Goal: Transaction & Acquisition: Purchase product/service

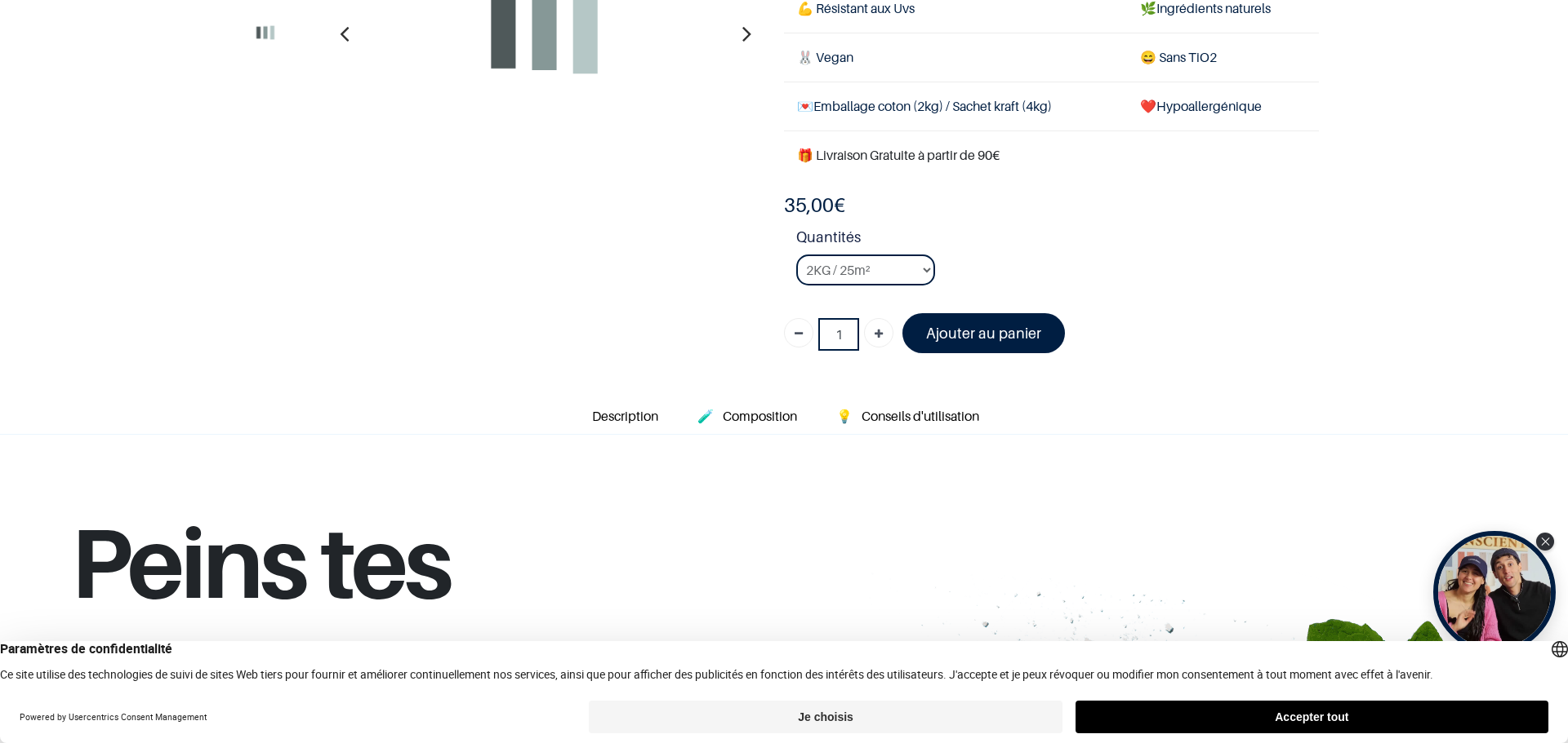
scroll to position [62, 0]
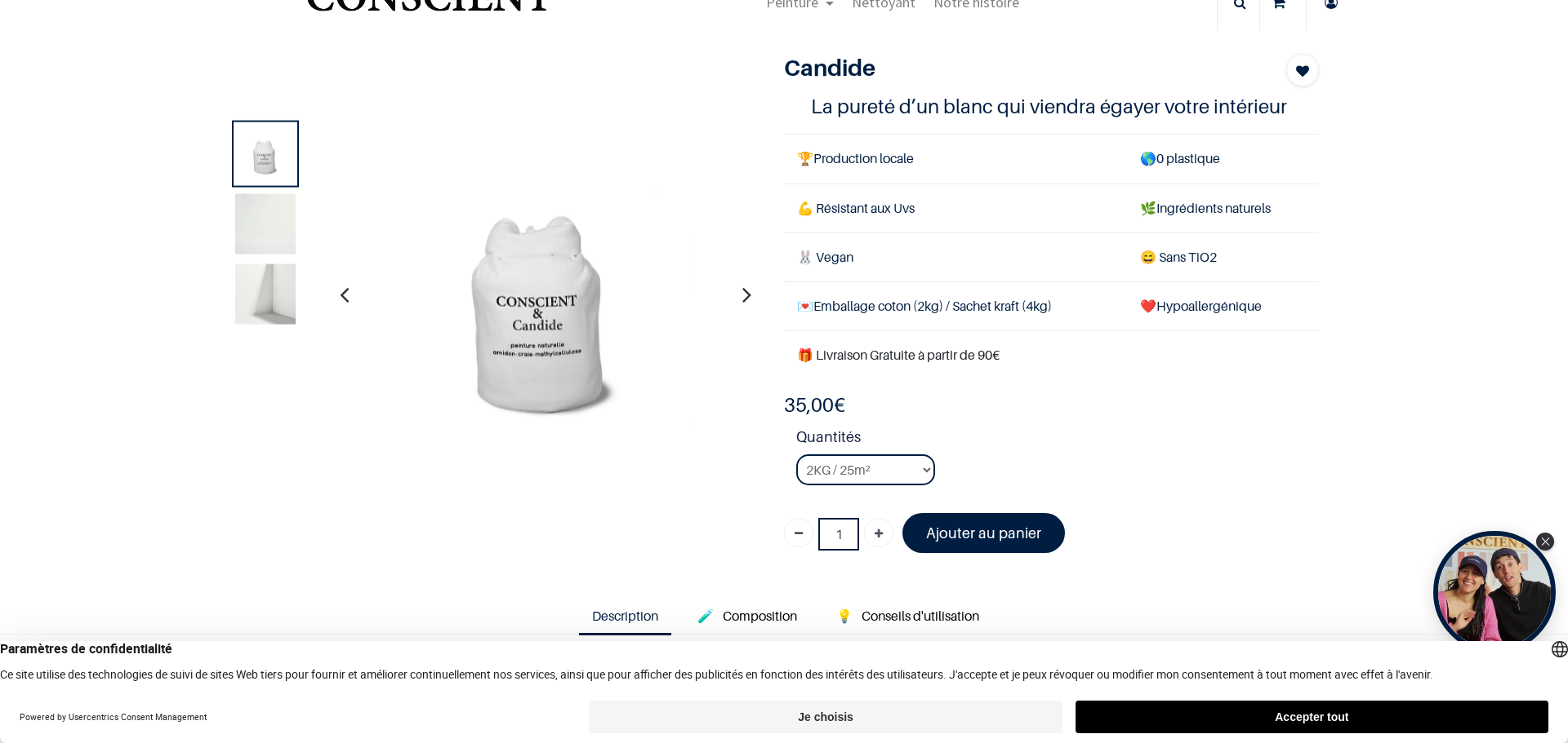
click at [252, 215] on img at bounding box center [265, 223] width 61 height 61
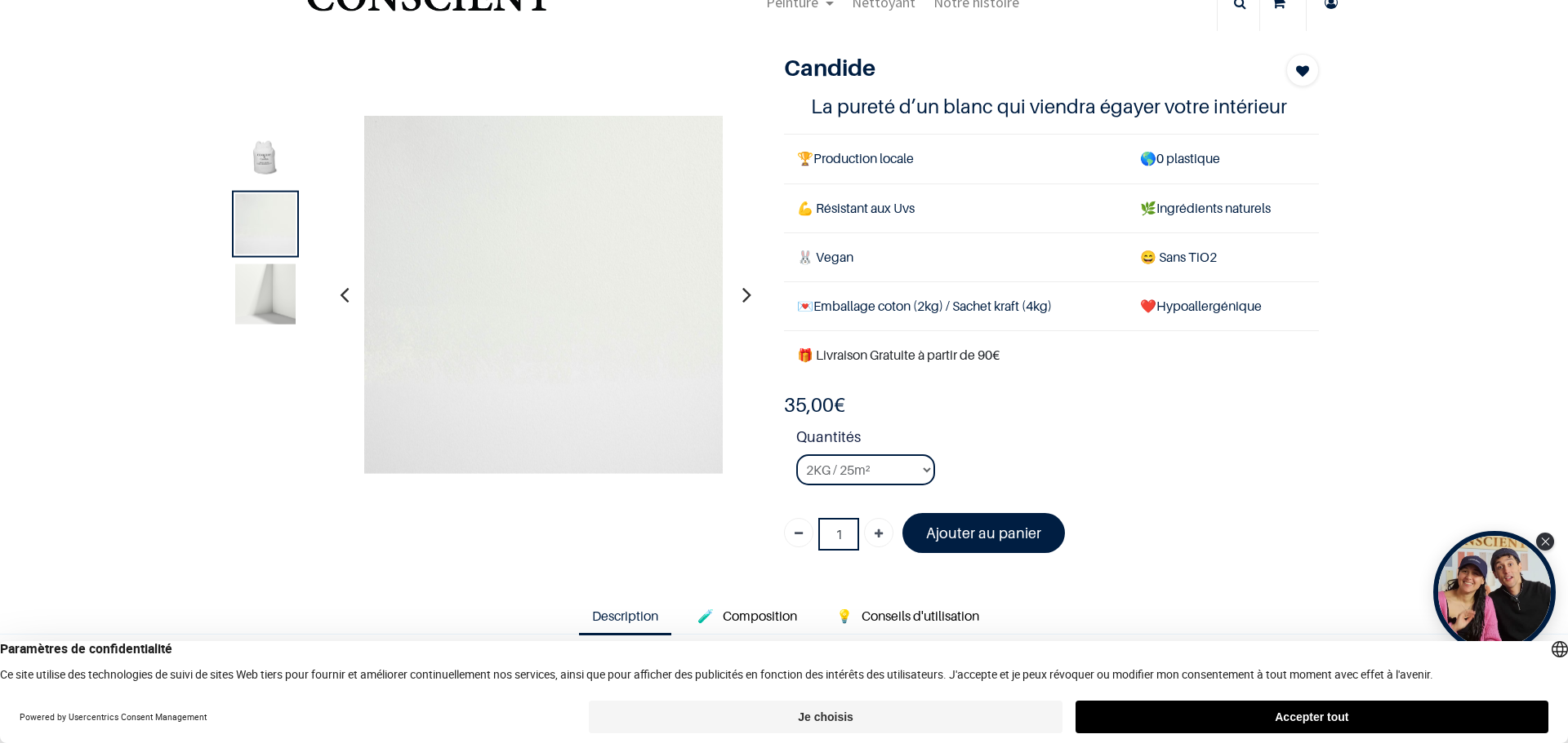
scroll to position [0, 0]
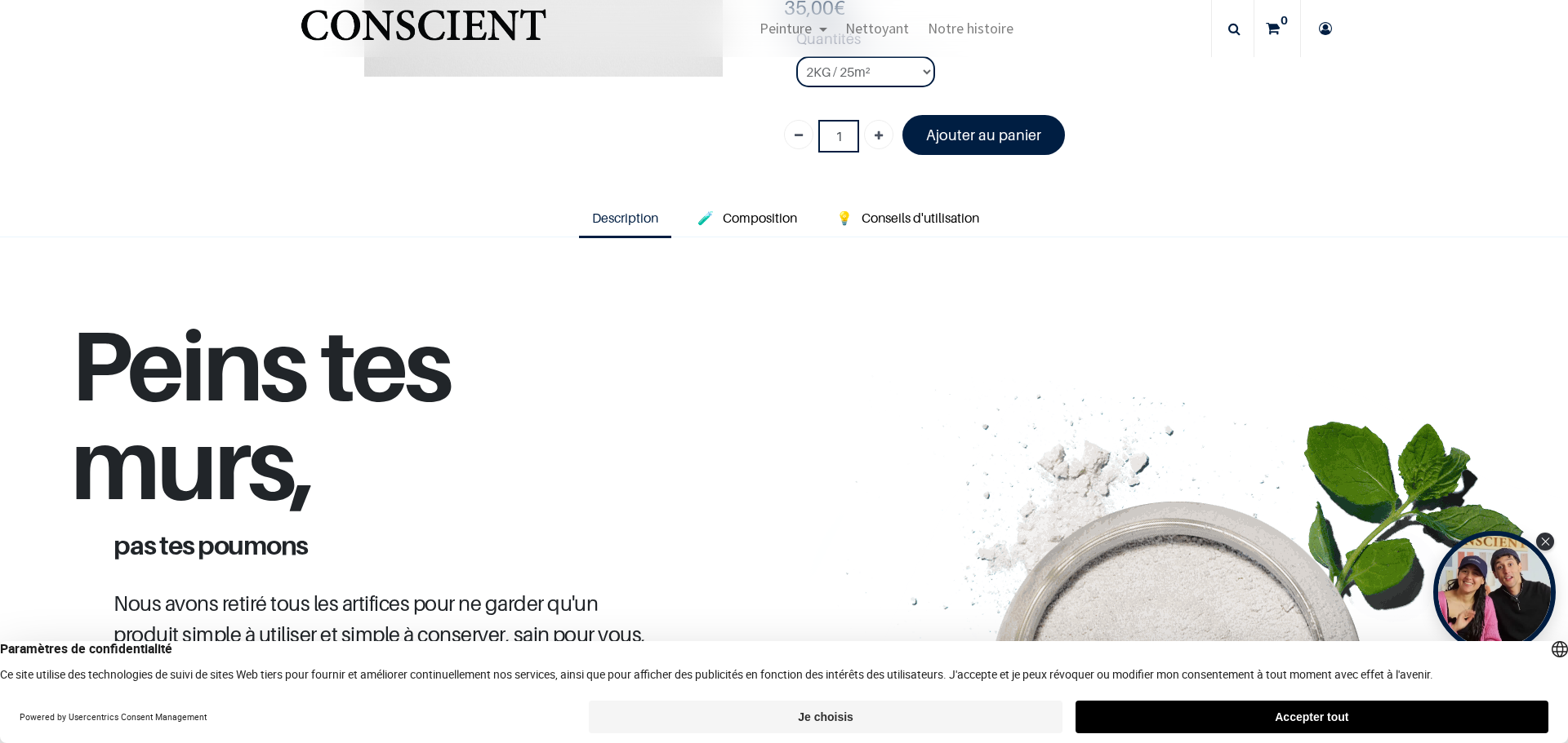
scroll to position [347, 0]
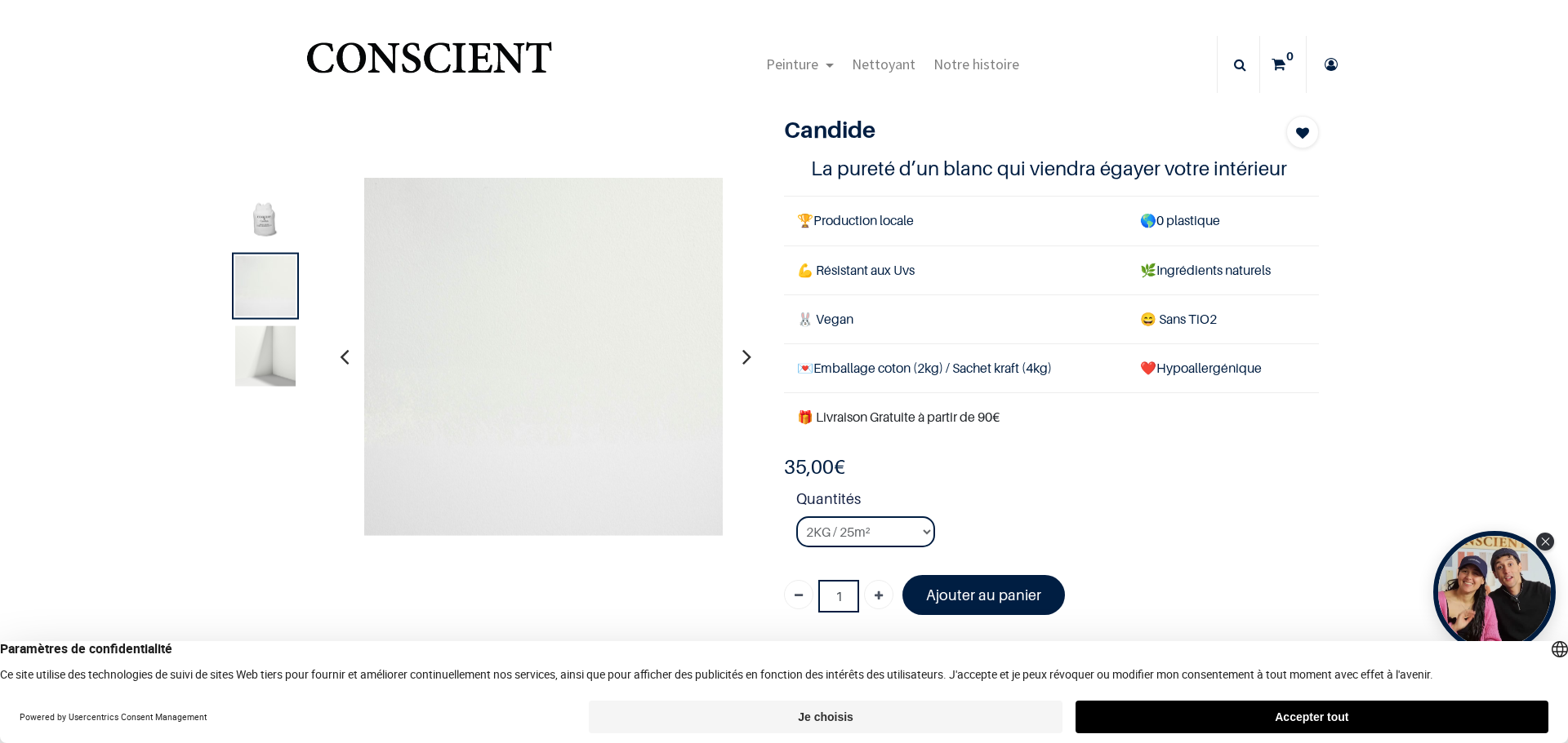
click at [243, 377] on img at bounding box center [265, 356] width 61 height 61
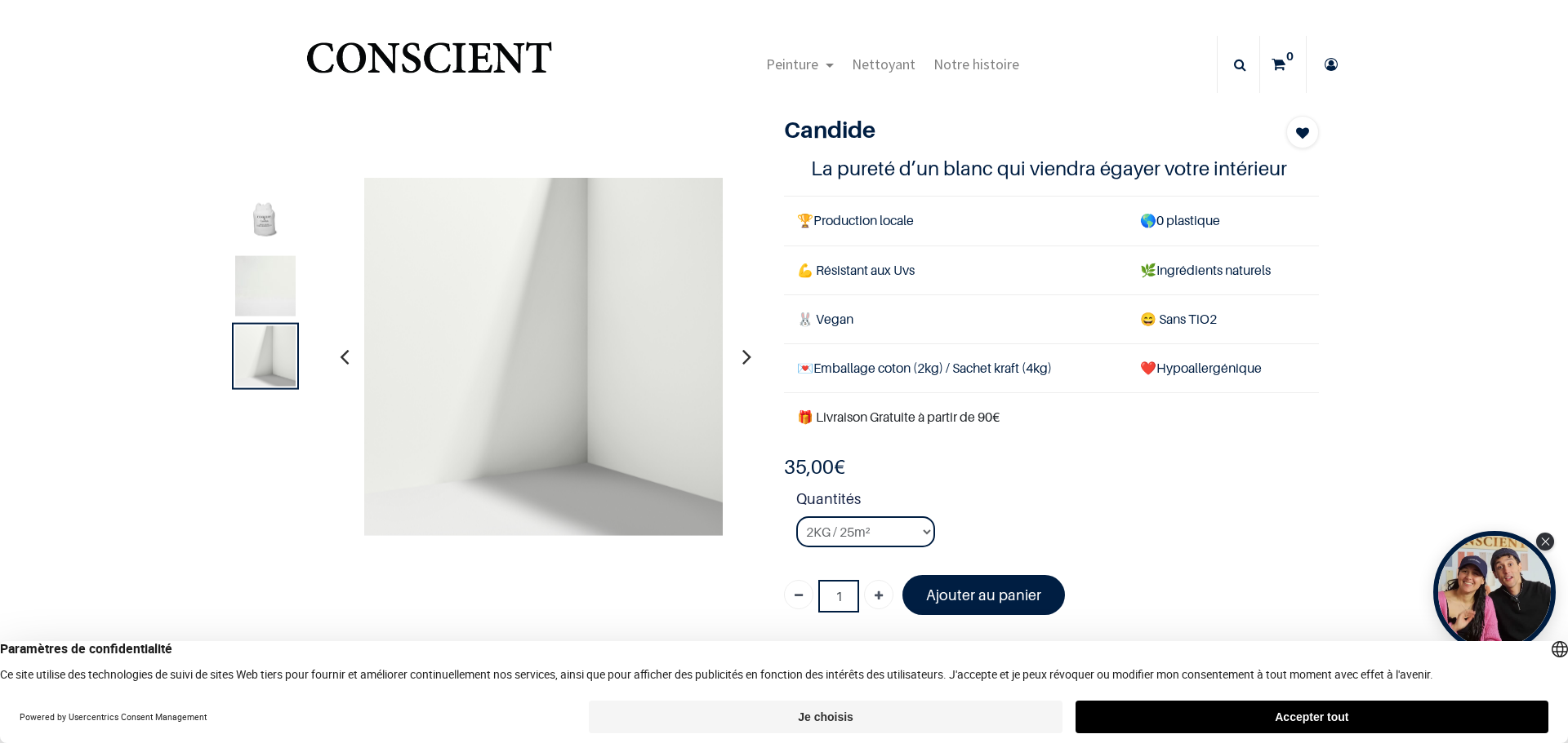
click at [248, 297] on img at bounding box center [265, 285] width 61 height 61
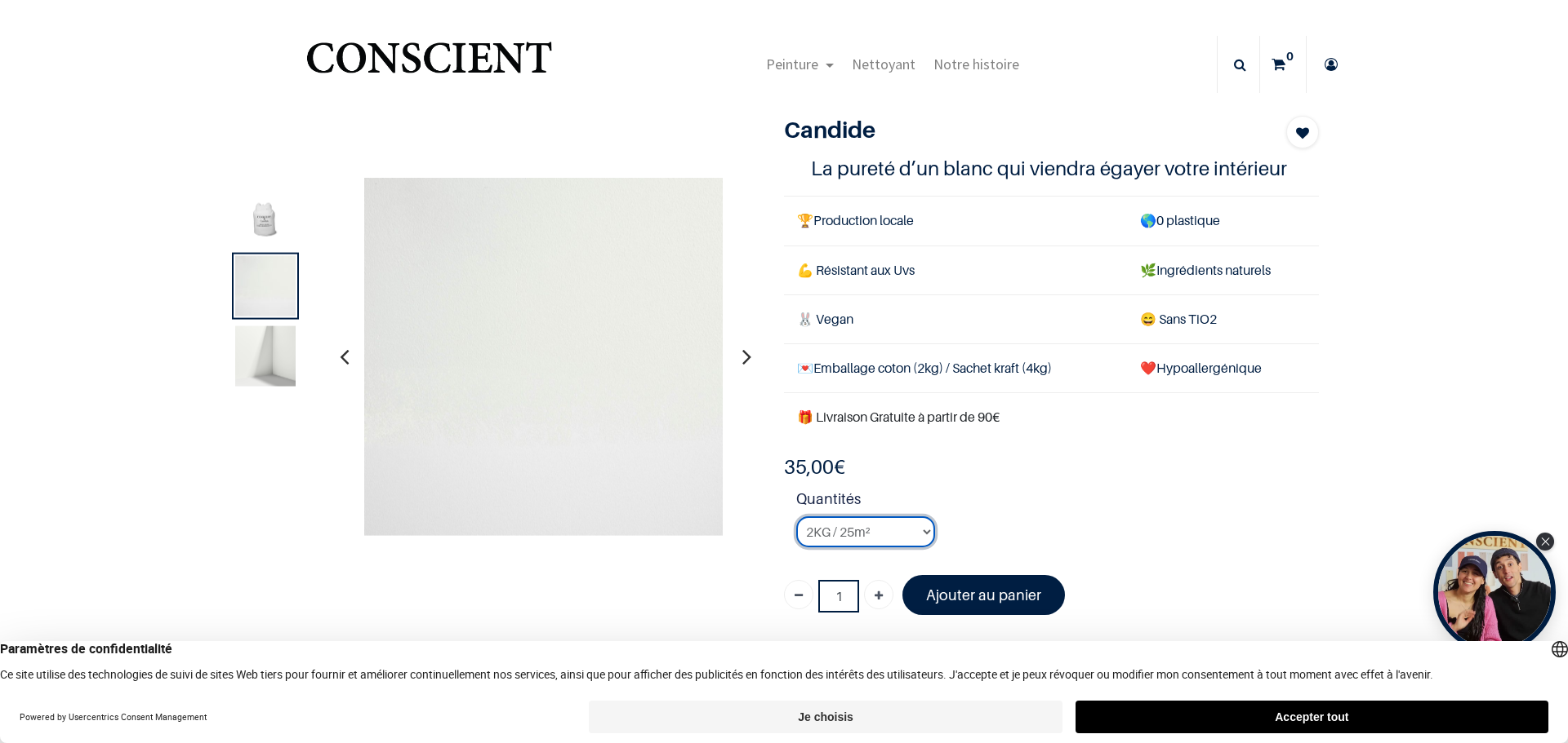
click at [867, 537] on select "2KG / 25m² 4KG / 50m² 8KG / 100m² Testeur" at bounding box center [866, 532] width 139 height 31
click at [919, 533] on select "2KG / 25m² 4KG / 50m² 8KG / 100m² Testeur" at bounding box center [866, 532] width 139 height 31
click at [797, 517] on select "2KG / 25m² 4KG / 50m² 8KG / 100m² Testeur" at bounding box center [866, 532] width 139 height 31
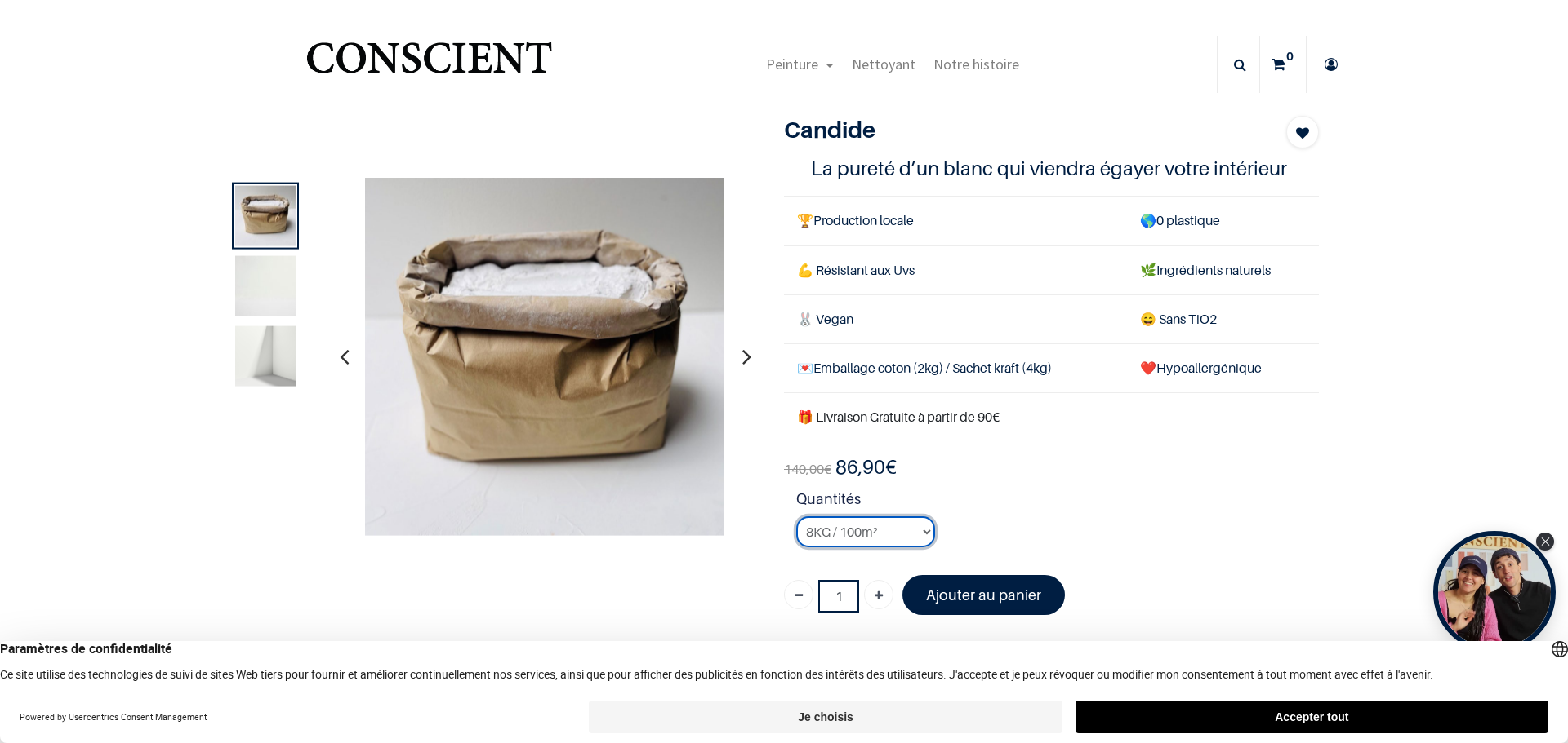
click at [903, 533] on select "2KG / 25m² 4KG / 50m² 8KG / 100m² Testeur" at bounding box center [866, 532] width 139 height 31
click at [797, 517] on select "2KG / 25m² 4KG / 50m² 8KG / 100m² Testeur" at bounding box center [866, 532] width 139 height 31
click at [905, 524] on select "2KG / 25m² 4KG / 50m² 8KG / 100m² Testeur" at bounding box center [866, 532] width 139 height 31
select select "3"
click at [797, 517] on select "2KG / 25m² 4KG / 50m² 8KG / 100m² Testeur" at bounding box center [866, 532] width 139 height 31
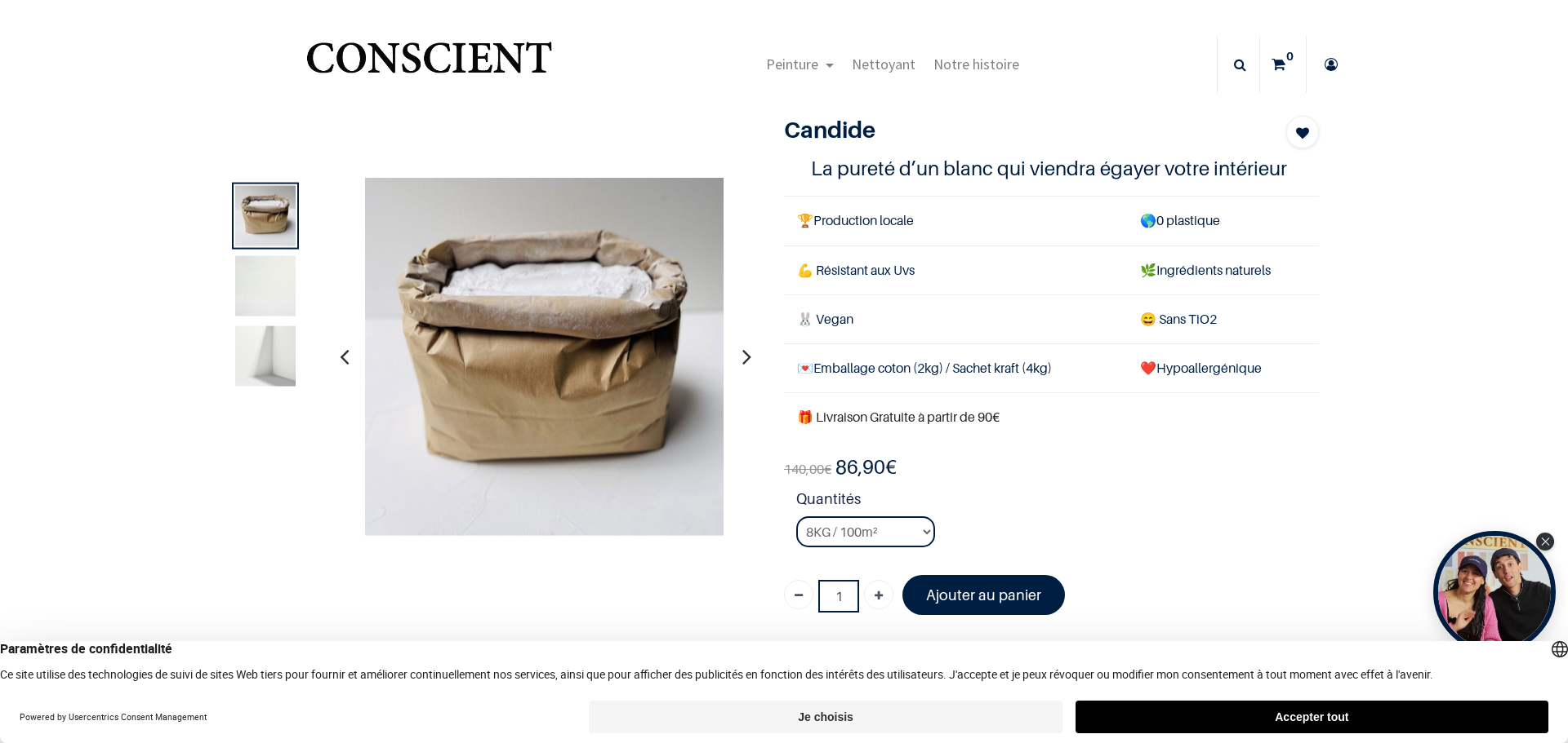
click at [276, 355] on img at bounding box center [265, 356] width 61 height 61
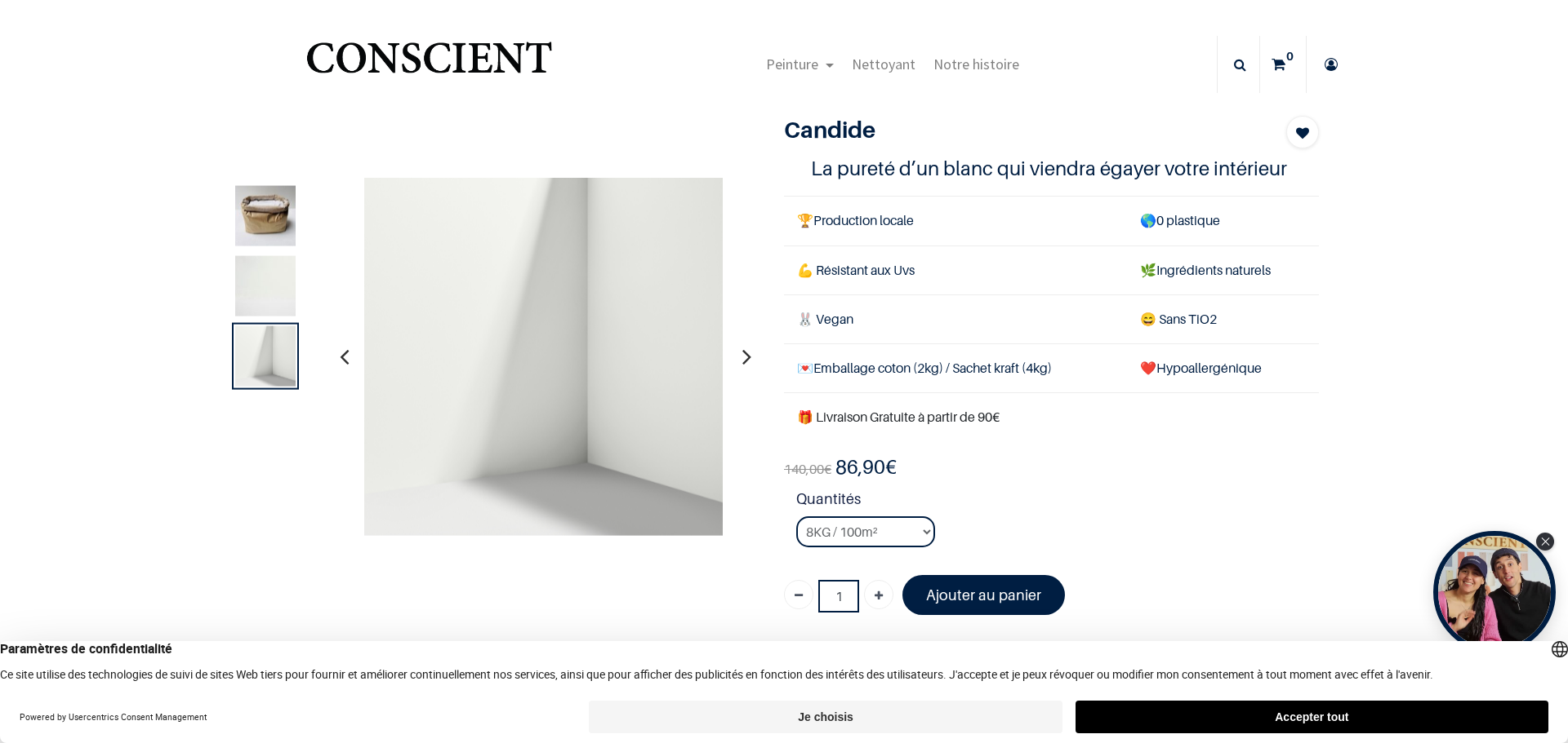
click at [284, 301] on img at bounding box center [265, 285] width 61 height 61
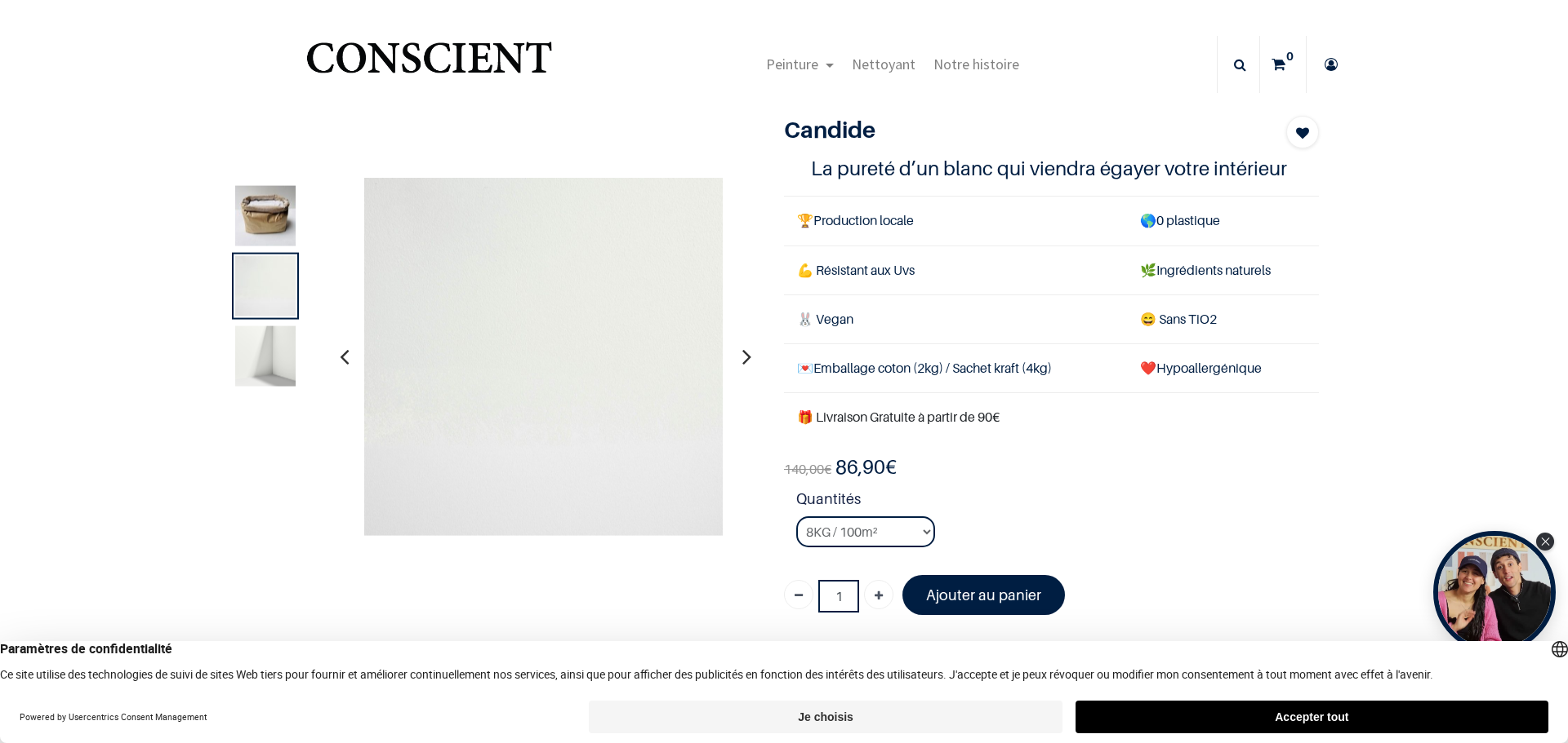
click at [261, 372] on img at bounding box center [265, 356] width 61 height 61
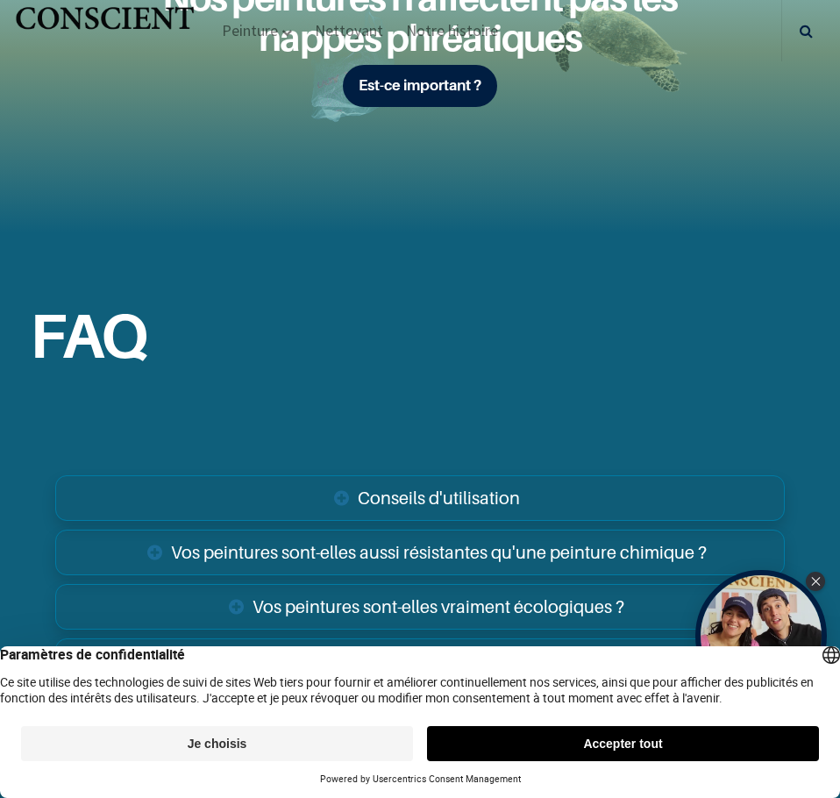
scroll to position [3725, 0]
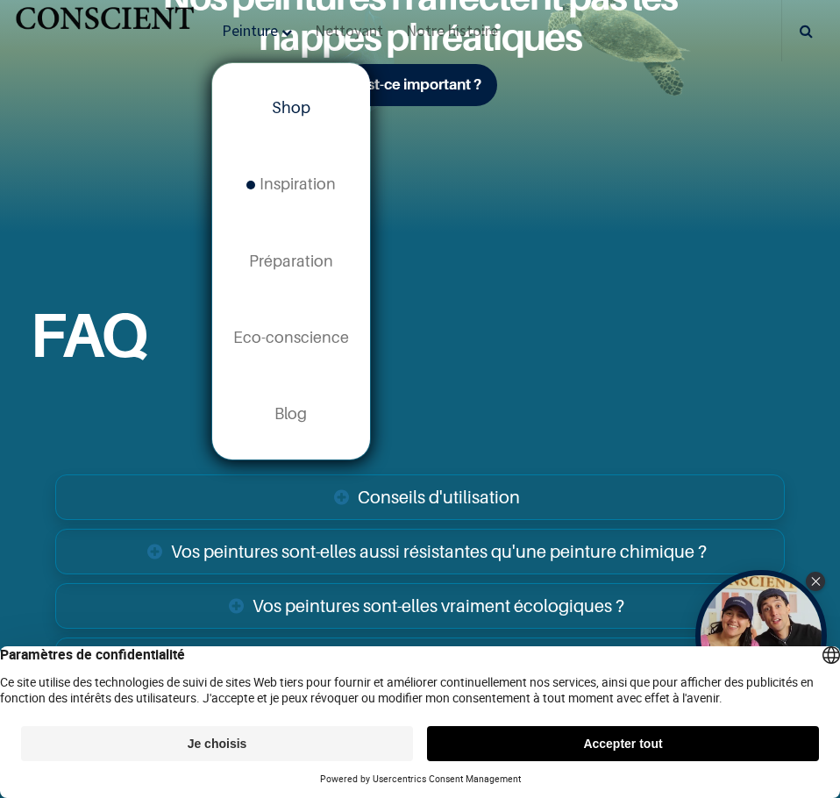
click at [293, 112] on span "Shop" at bounding box center [291, 107] width 39 height 18
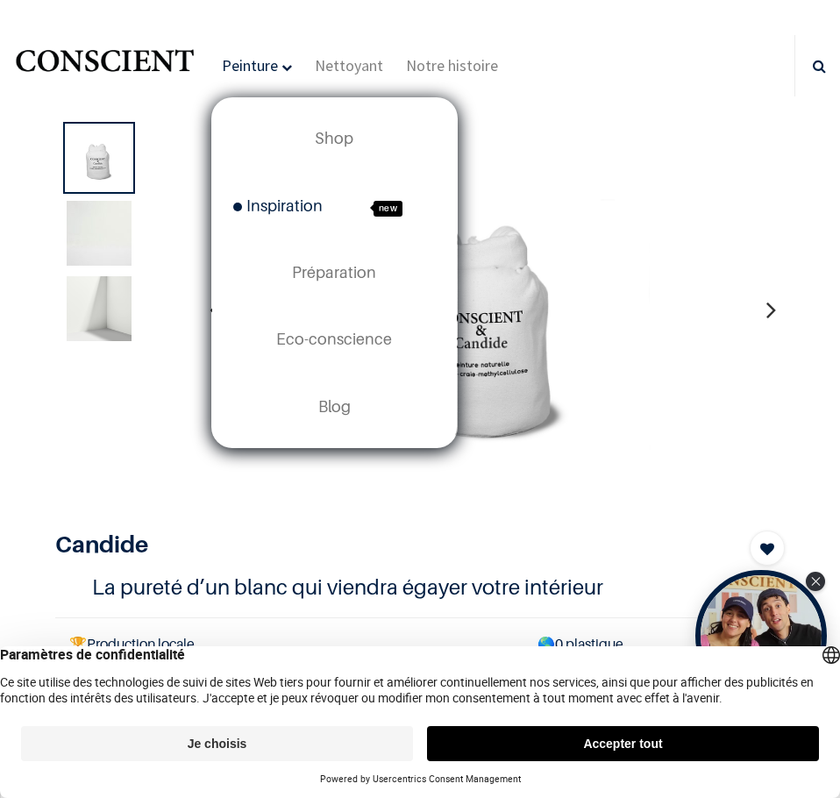
click at [309, 218] on link "Inspiration new" at bounding box center [334, 205] width 245 height 67
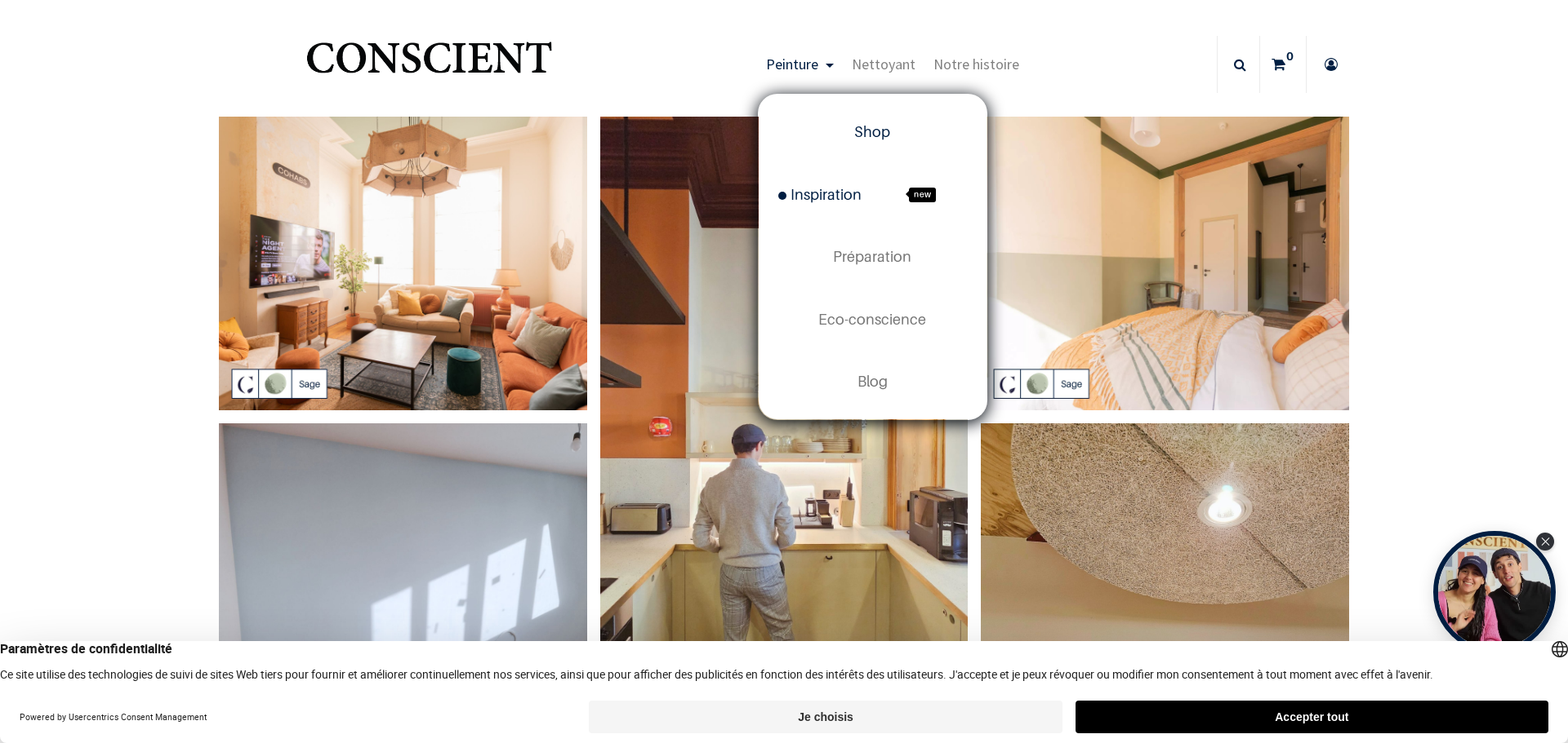
click at [782, 127] on link "Shop" at bounding box center [872, 132] width 228 height 62
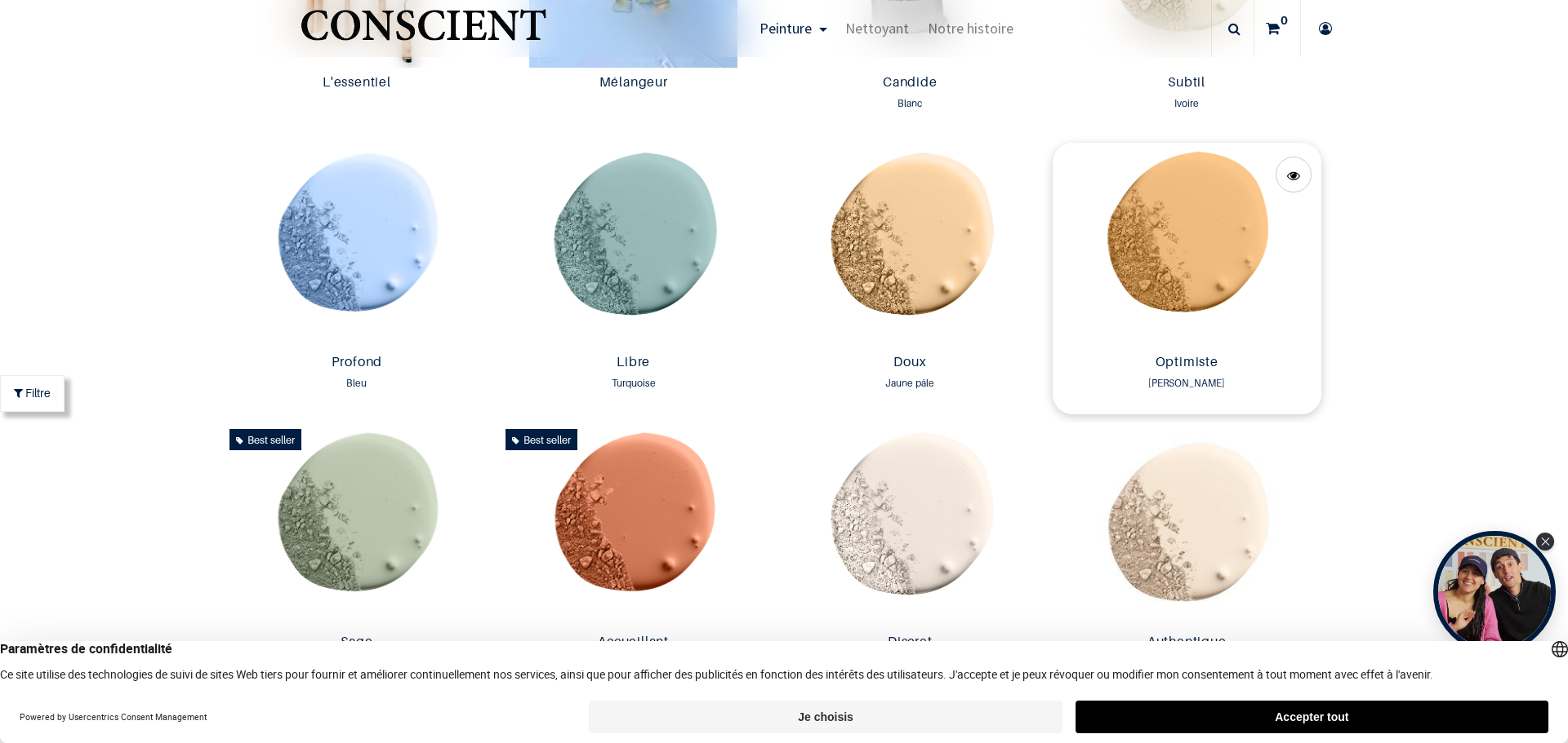
scroll to position [1115, 0]
click at [1231, 347] on img at bounding box center [1187, 246] width 268 height 205
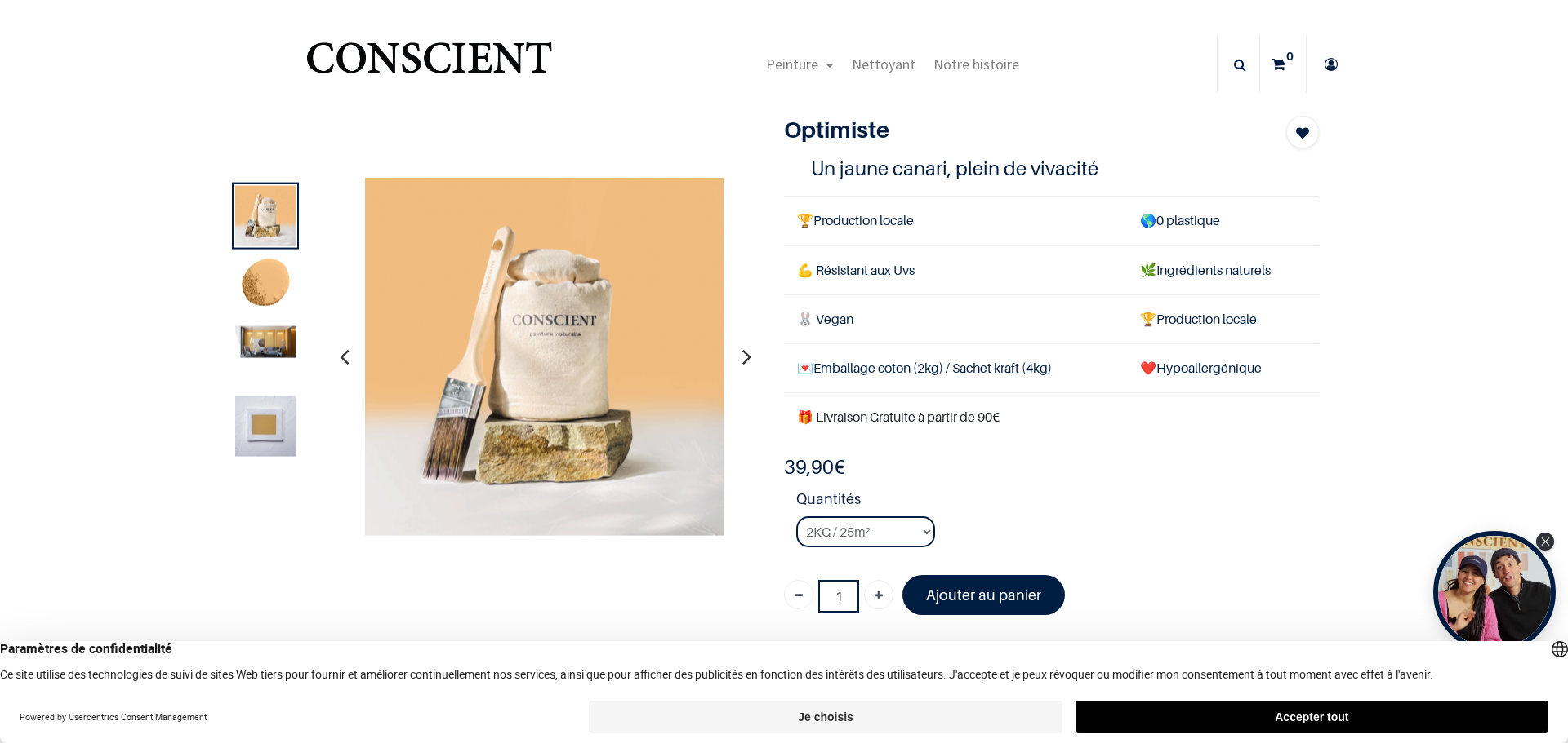
click at [262, 286] on img at bounding box center [265, 285] width 61 height 61
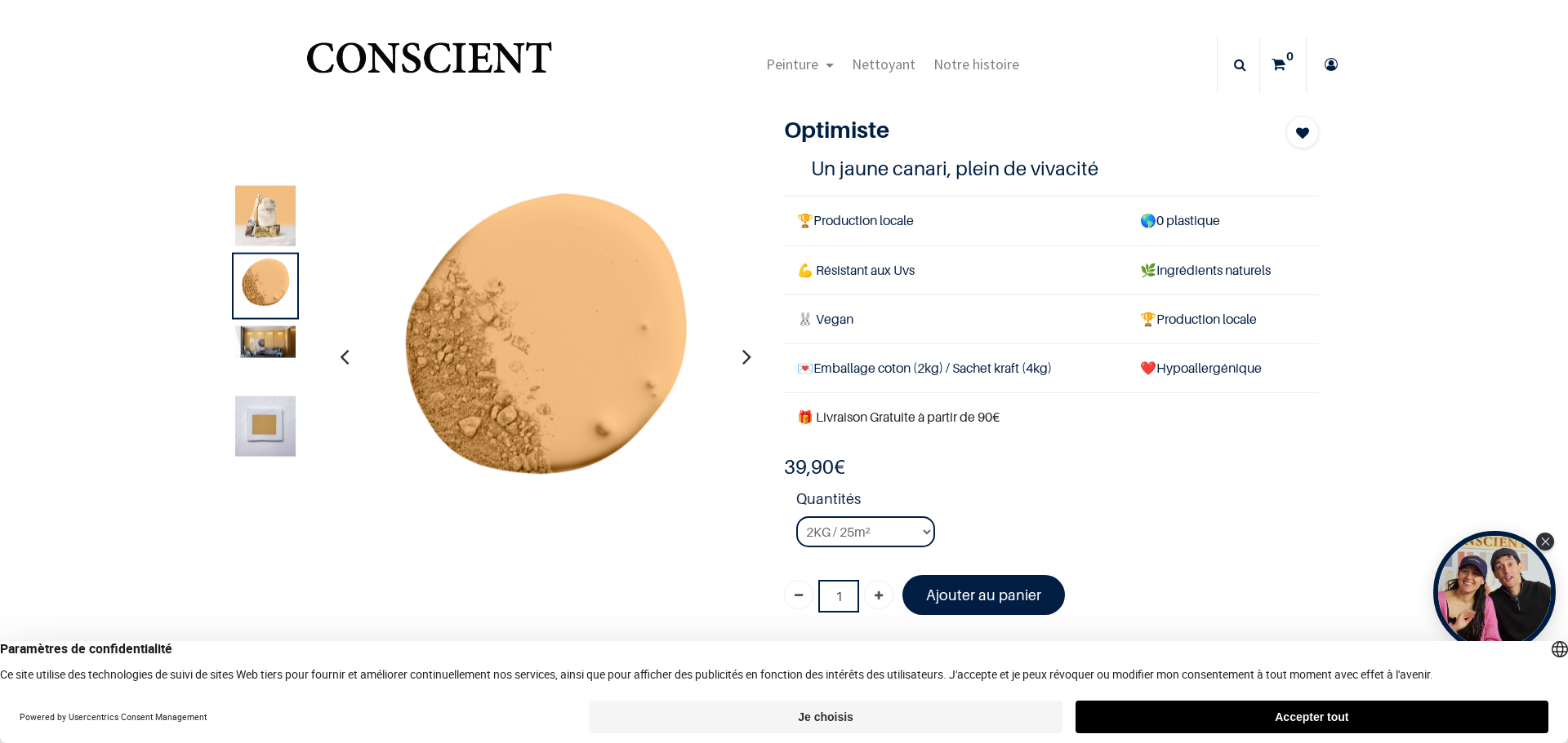
click at [275, 354] on img at bounding box center [265, 342] width 61 height 32
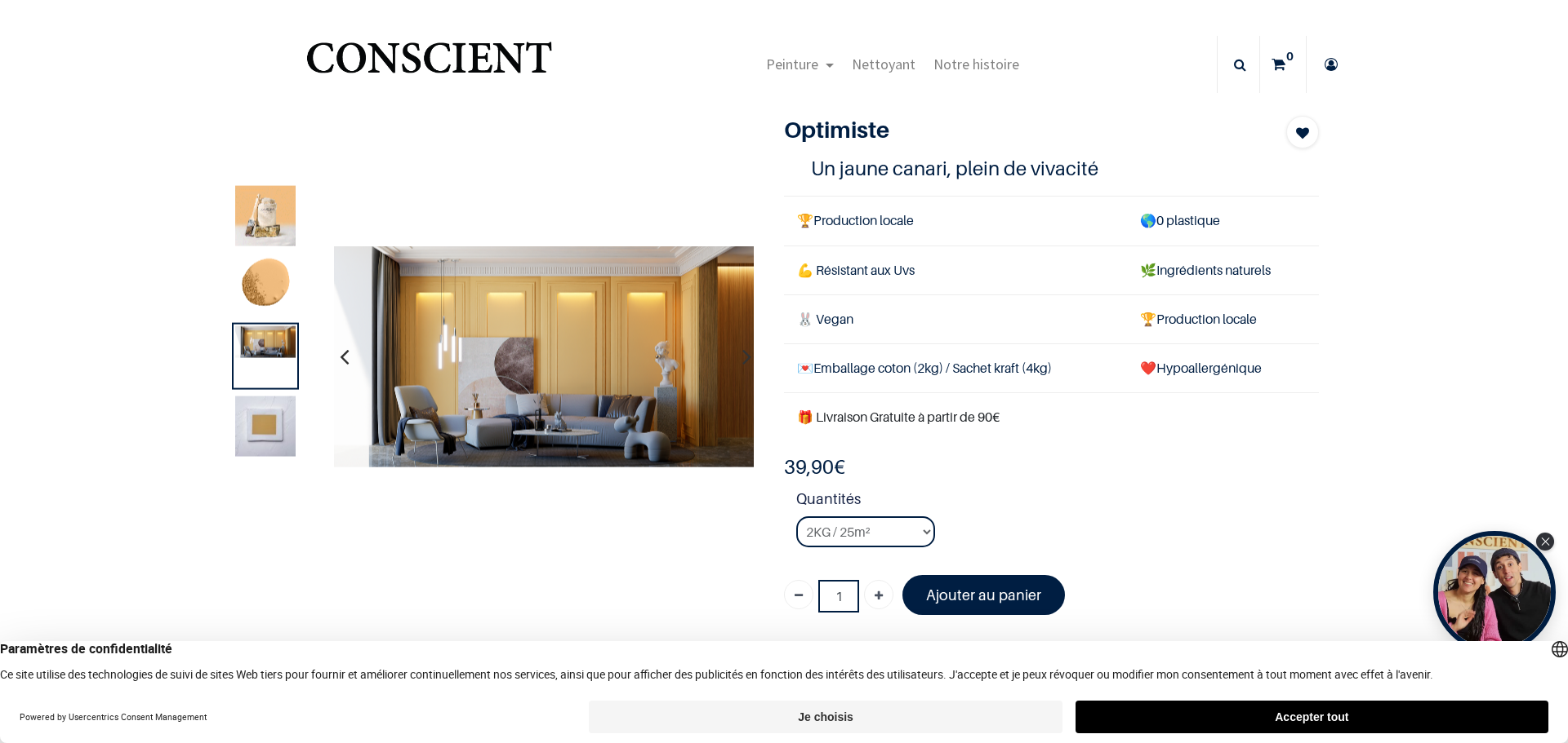
click at [505, 375] on img at bounding box center [544, 357] width 421 height 222
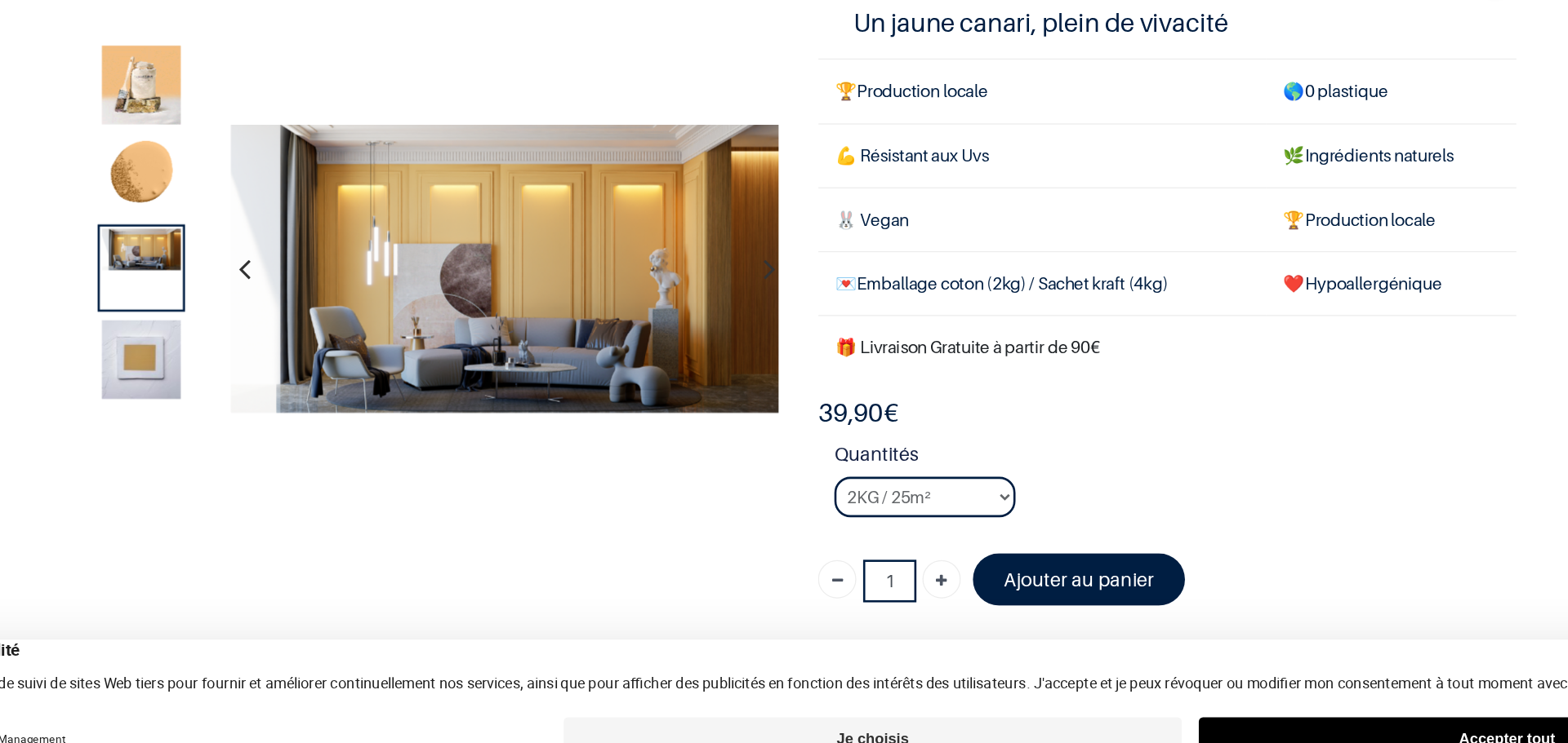
click at [261, 437] on img at bounding box center [265, 426] width 61 height 61
